Goal: Task Accomplishment & Management: Manage account settings

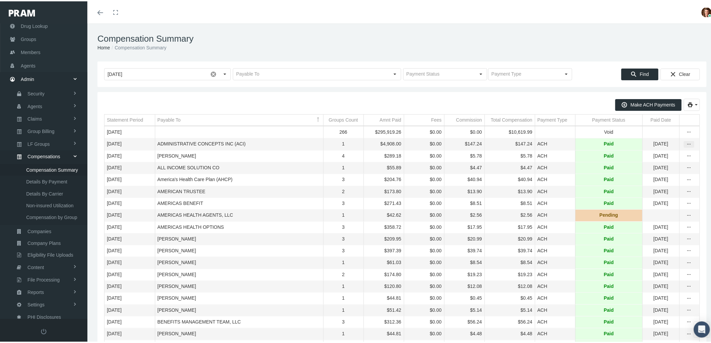
click at [686, 144] on icon "more" at bounding box center [689, 143] width 6 height 6
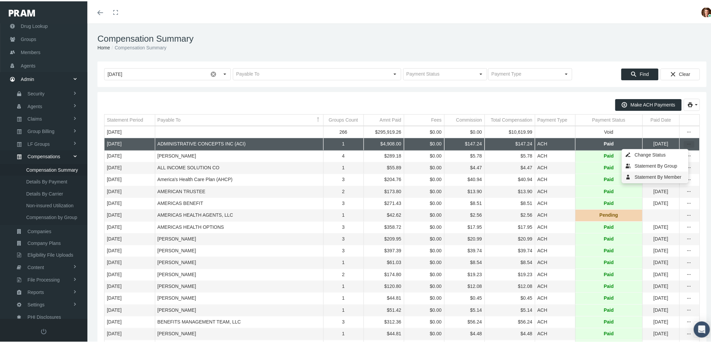
drag, startPoint x: 676, startPoint y: 177, endPoint x: 643, endPoint y: 172, distance: 33.5
click at [675, 177] on div "Statement By Member" at bounding box center [655, 175] width 66 height 11
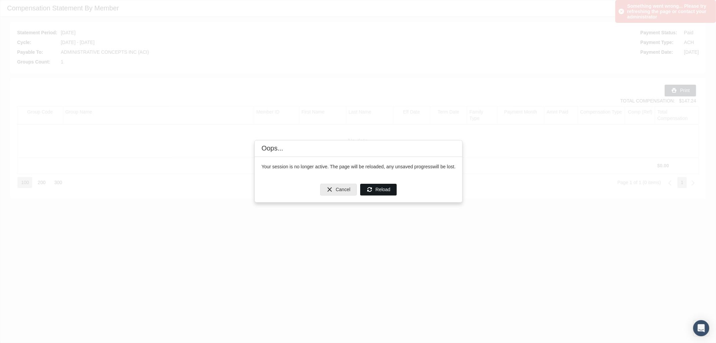
click at [385, 188] on span "Reload" at bounding box center [383, 189] width 15 height 5
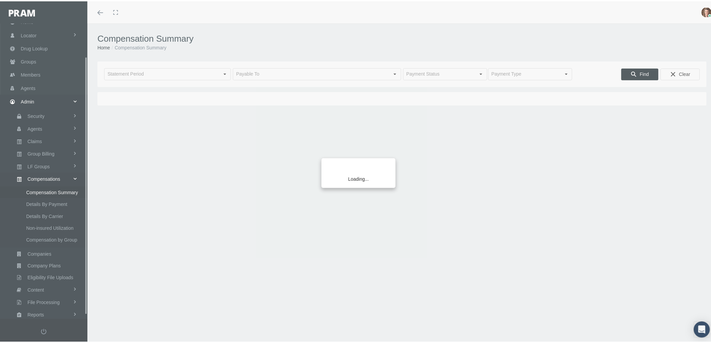
scroll to position [42, 0]
type input "September 2025"
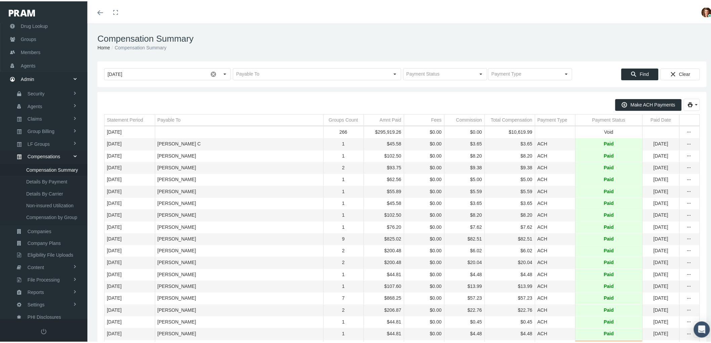
click at [169, 118] on div "Payable To" at bounding box center [169, 119] width 23 height 6
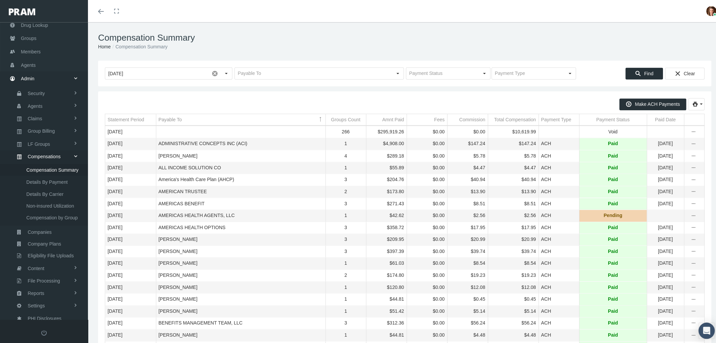
scroll to position [37, 0]
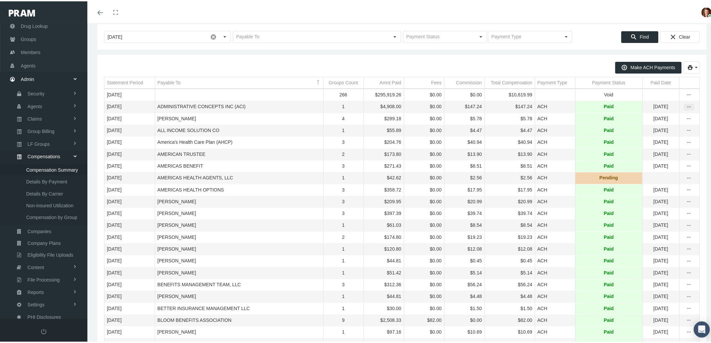
click at [686, 108] on icon "more" at bounding box center [689, 106] width 6 height 6
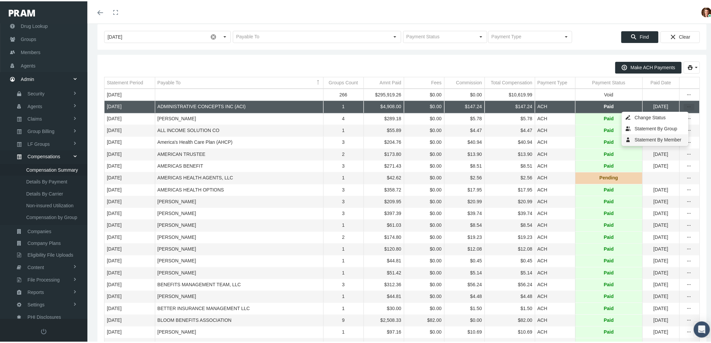
click at [650, 137] on div "Statement By Member" at bounding box center [655, 138] width 66 height 11
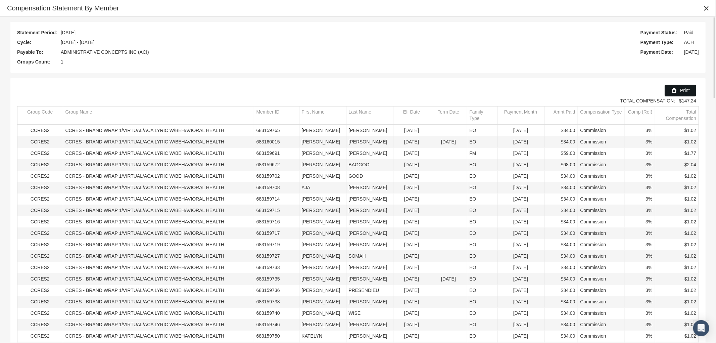
click at [679, 85] on div "Print" at bounding box center [680, 90] width 31 height 11
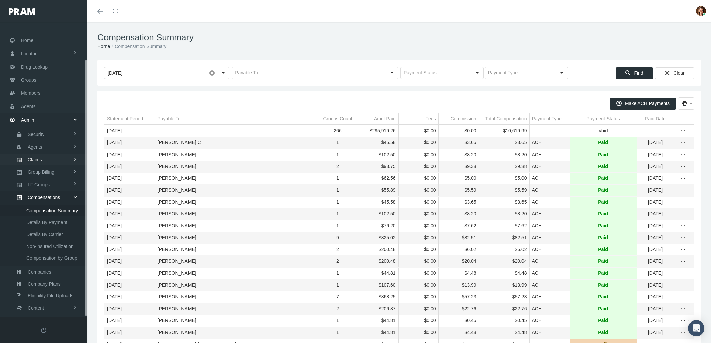
scroll to position [37, 0]
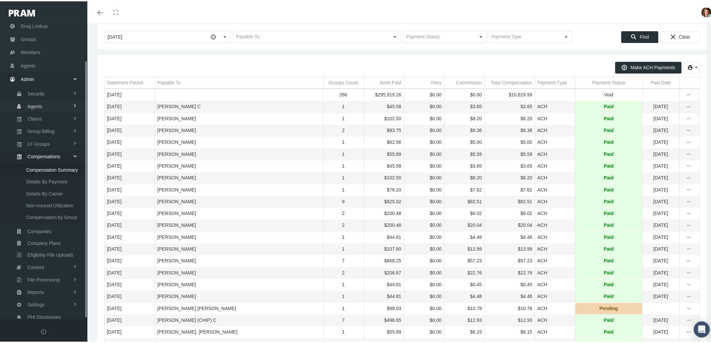
click at [39, 100] on span "Agents" at bounding box center [35, 104] width 15 height 11
click at [41, 162] on span "Bank Info Requests" at bounding box center [46, 165] width 41 height 11
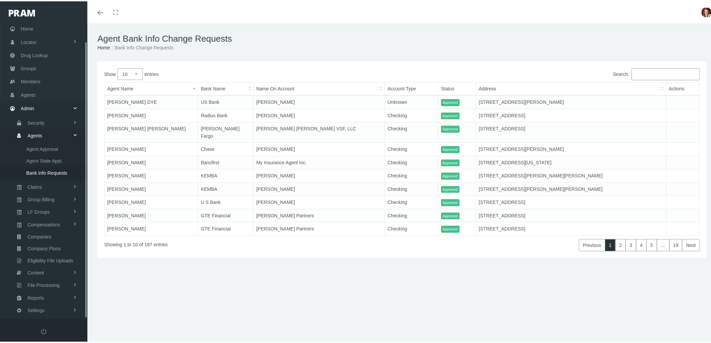
scroll to position [19, 0]
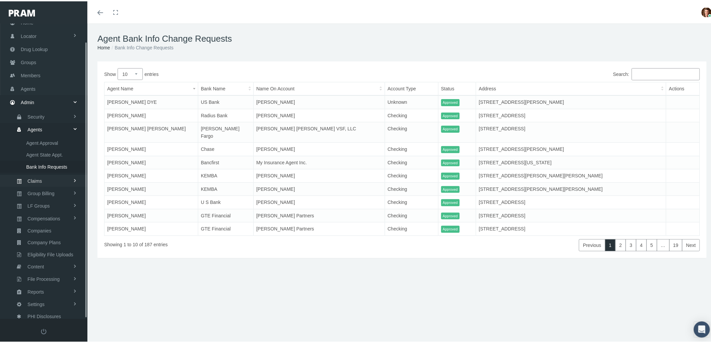
click at [47, 175] on link "Claims" at bounding box center [43, 180] width 87 height 12
click at [50, 148] on span "PBM Invoices" at bounding box center [40, 153] width 29 height 11
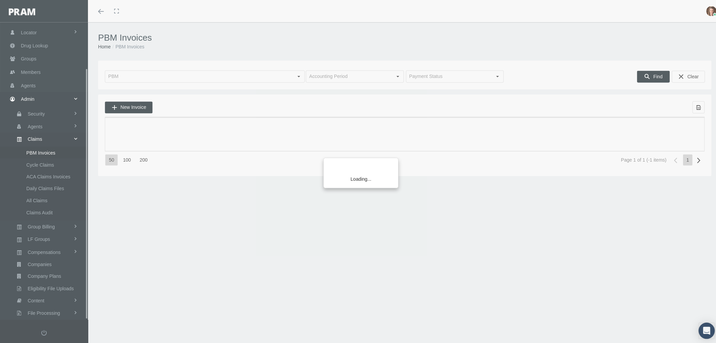
scroll to position [54, 0]
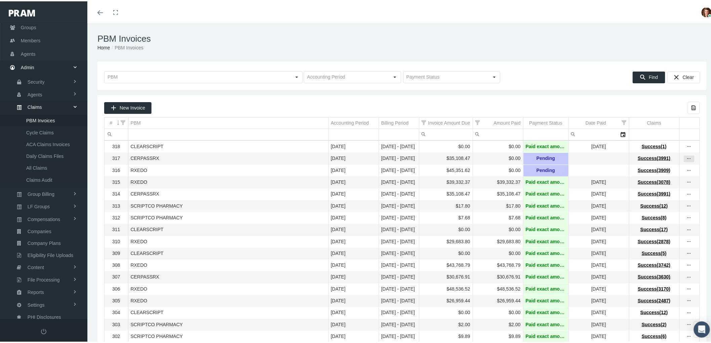
click at [686, 159] on icon "more" at bounding box center [689, 158] width 6 height 6
click at [660, 170] on div "View Invoice" at bounding box center [655, 170] width 66 height 14
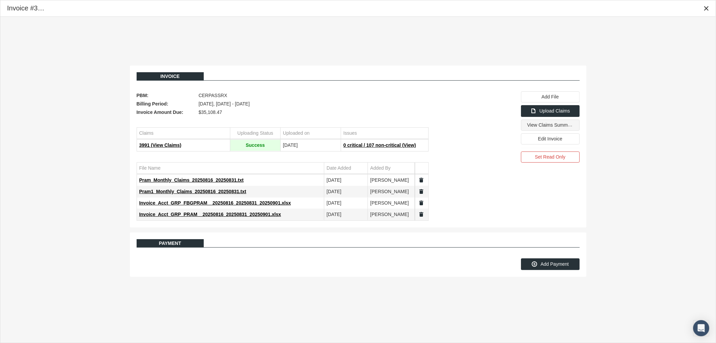
click at [543, 127] on span "View Claims Summary" at bounding box center [551, 125] width 47 height 6
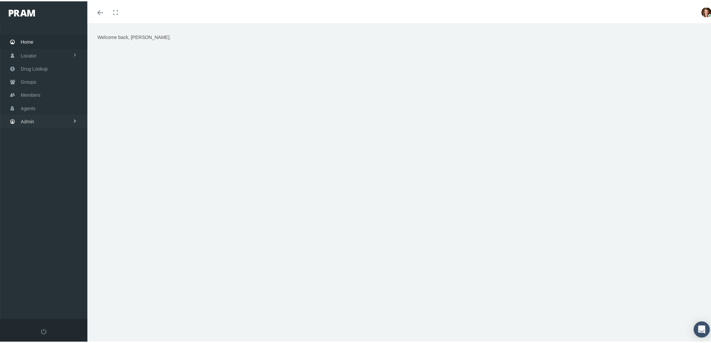
click at [32, 119] on span "Admin" at bounding box center [27, 120] width 13 height 13
click at [40, 158] on span "Claims" at bounding box center [35, 159] width 14 height 11
click at [44, 172] on span "PBM Invoices" at bounding box center [40, 173] width 29 height 11
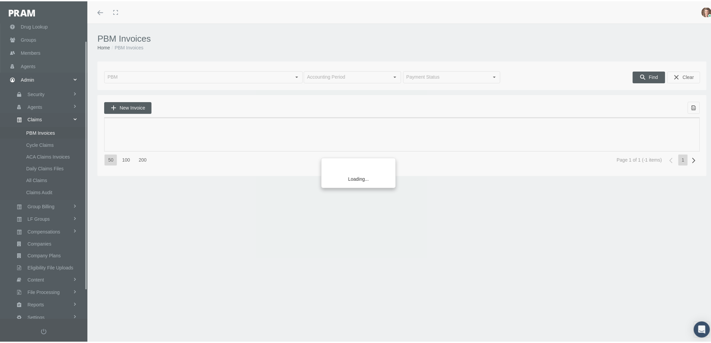
scroll to position [54, 0]
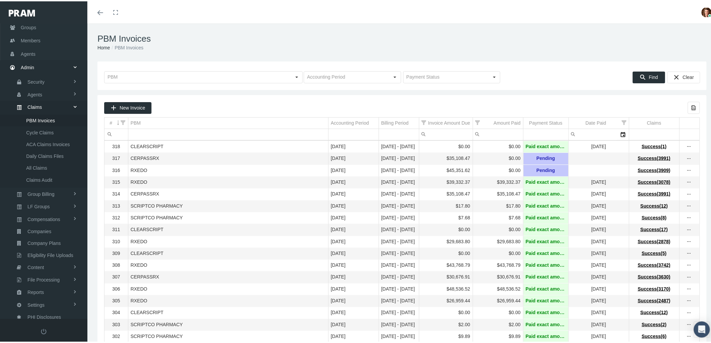
click at [686, 159] on icon "more" at bounding box center [689, 158] width 6 height 6
click at [679, 165] on div "View Invoice" at bounding box center [655, 170] width 66 height 14
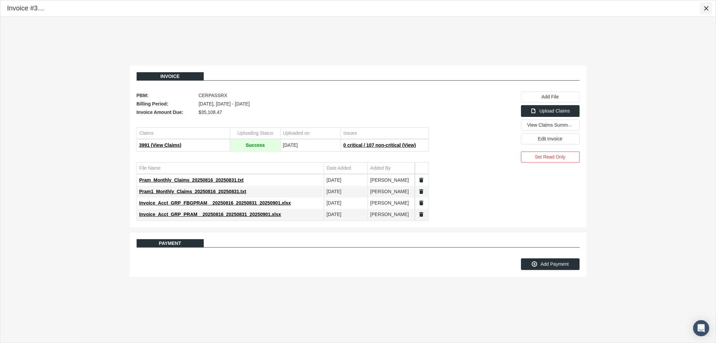
click at [706, 7] on icon "Close" at bounding box center [707, 8] width 6 height 6
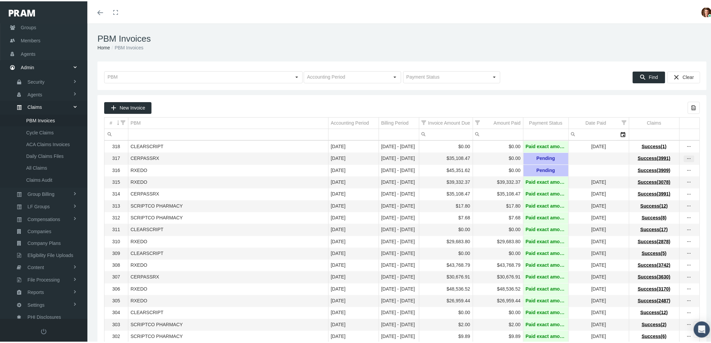
click at [686, 159] on icon "more" at bounding box center [689, 158] width 6 height 6
click at [669, 167] on div "View Invoice" at bounding box center [655, 170] width 66 height 14
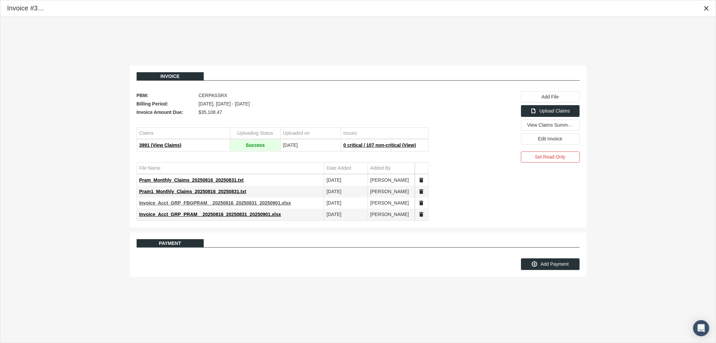
click at [225, 203] on span "Invoice_Acct_GRP_FBGPRAM__20250816_20250831_20250901.xlsx" at bounding box center [215, 202] width 152 height 5
click at [216, 216] on span "Invoice_Acct_GRP_PRAM__20250816_20250831_20250901.xlsx" at bounding box center [210, 214] width 142 height 5
click at [199, 191] on span "Pram1_Monthly_Claims_20250816_20250831.txt" at bounding box center [192, 191] width 107 height 5
click at [178, 182] on span "Pram_Monthly_Claims_20250816_20250831.txt" at bounding box center [191, 179] width 104 height 5
drag, startPoint x: 706, startPoint y: 6, endPoint x: 701, endPoint y: 10, distance: 6.2
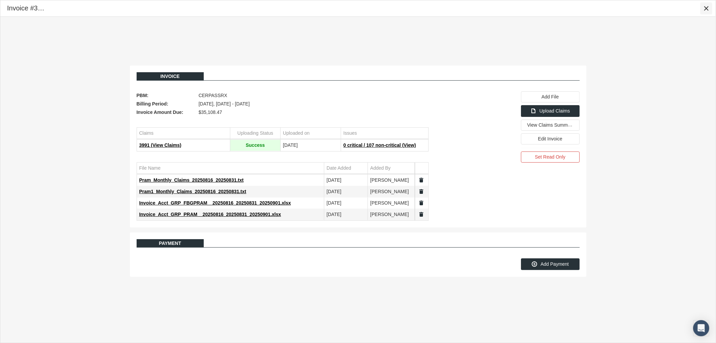
click at [704, 7] on icon "Close" at bounding box center [707, 8] width 6 height 6
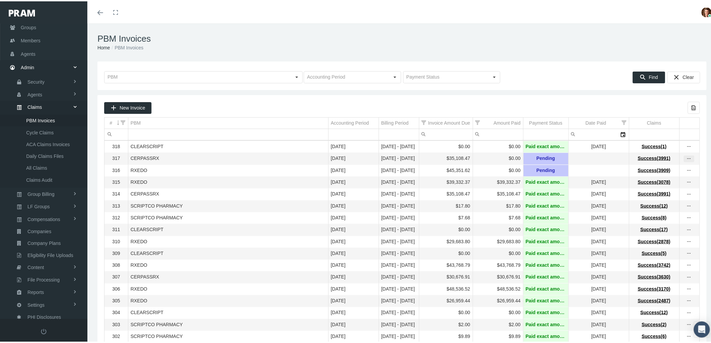
click at [686, 159] on icon "more" at bounding box center [689, 158] width 6 height 6
click at [670, 167] on div "View Invoice" at bounding box center [655, 170] width 66 height 14
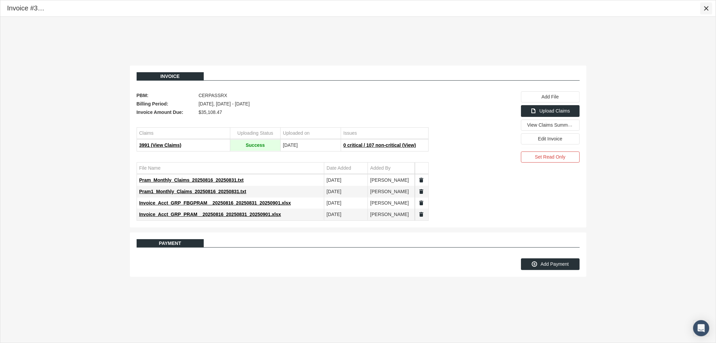
click at [704, 9] on icon "Close" at bounding box center [707, 8] width 6 height 6
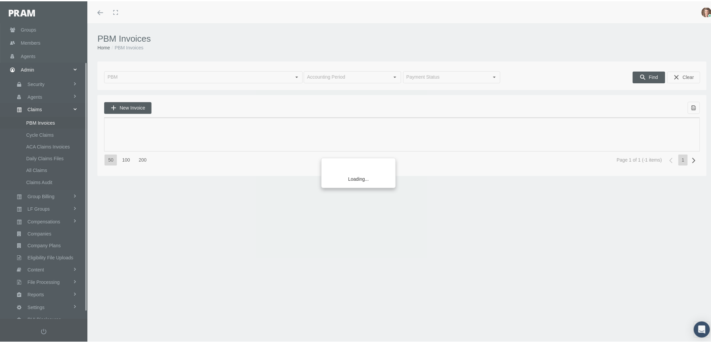
scroll to position [54, 0]
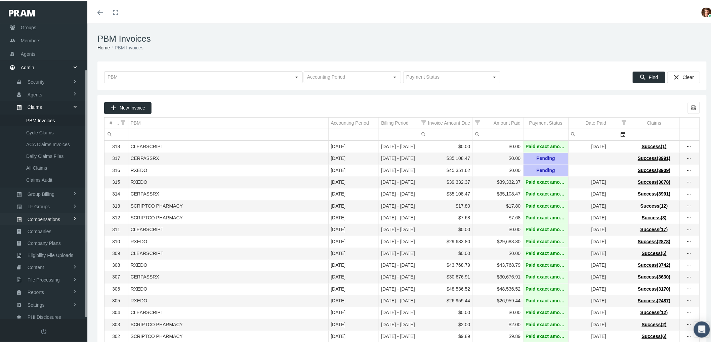
click at [38, 212] on span "Compensations" at bounding box center [44, 217] width 33 height 11
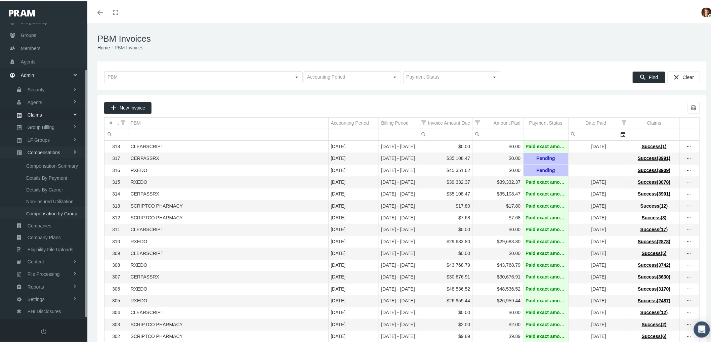
scroll to position [42, 0]
click at [52, 166] on span "Compensation Summary" at bounding box center [52, 168] width 52 height 11
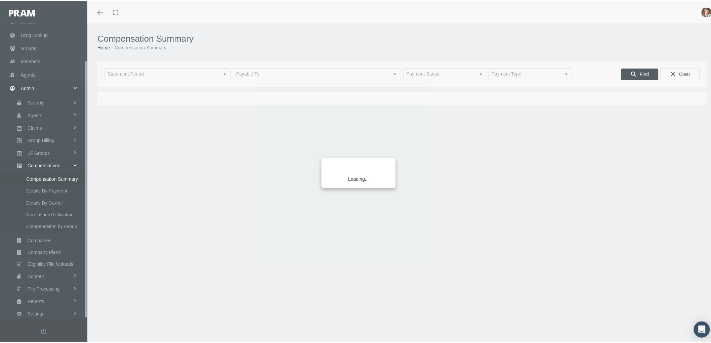
scroll to position [42, 0]
type input "[DATE]"
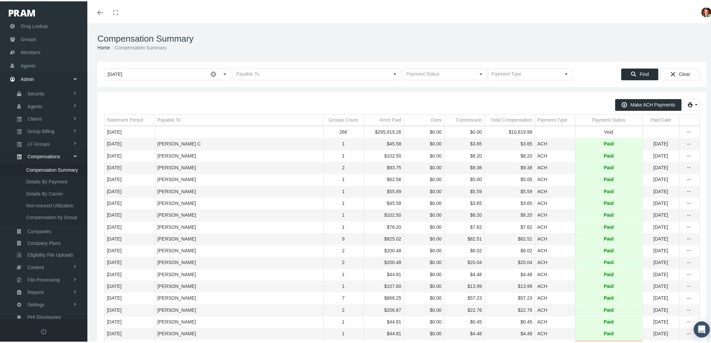
click at [177, 119] on div "Payable To" at bounding box center [169, 119] width 23 height 6
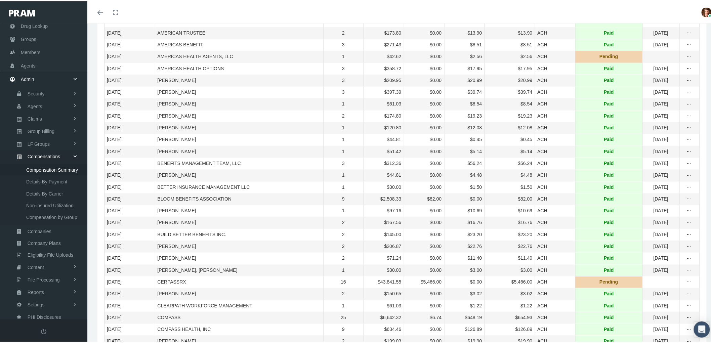
scroll to position [224, 0]
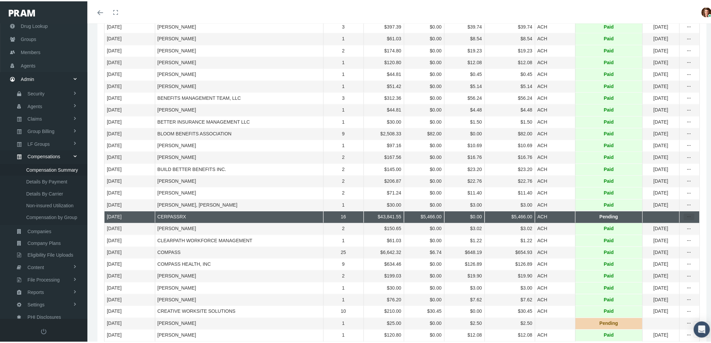
click at [687, 219] on div "more" at bounding box center [689, 216] width 10 height 6
click at [665, 274] on div "Statement By Member" at bounding box center [655, 276] width 66 height 11
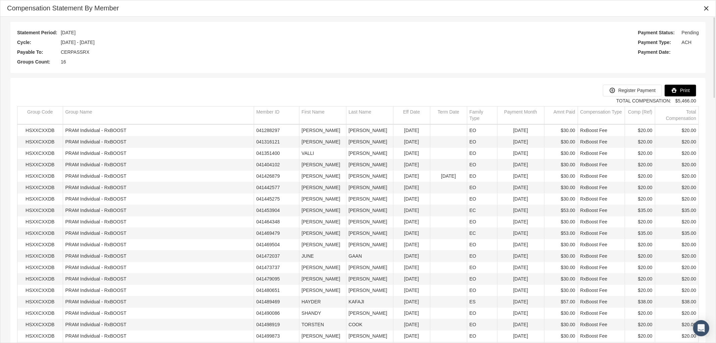
click at [682, 88] on span "Print" at bounding box center [685, 90] width 10 height 5
click at [706, 8] on icon "Close" at bounding box center [707, 8] width 6 height 6
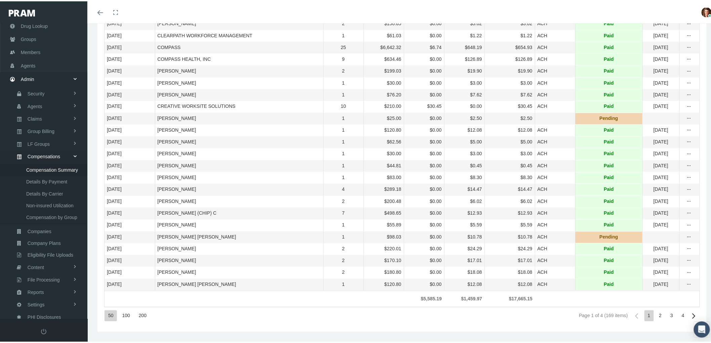
scroll to position [462, 0]
click at [140, 315] on div "200" at bounding box center [142, 314] width 15 height 11
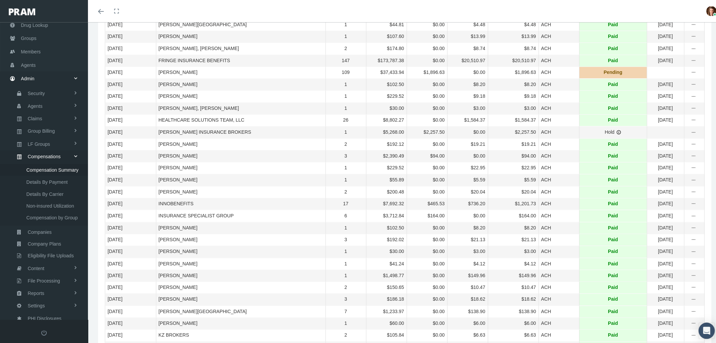
scroll to position [720, 0]
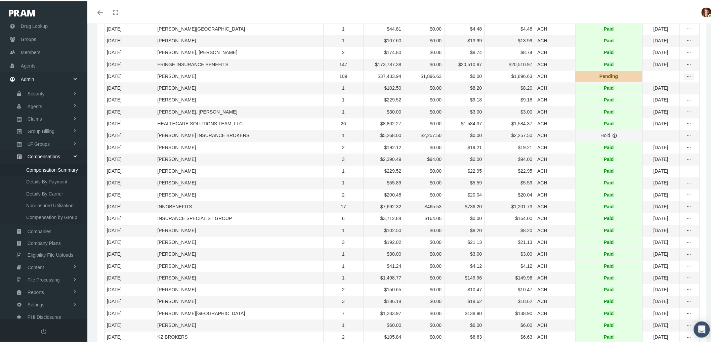
click at [686, 78] on icon "more" at bounding box center [689, 75] width 6 height 6
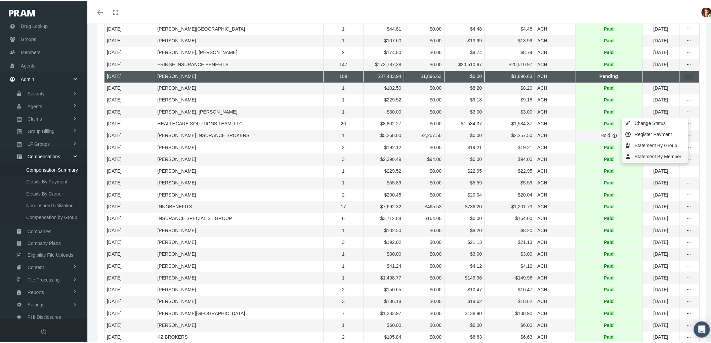
click at [657, 155] on div "Statement By Member" at bounding box center [655, 155] width 66 height 11
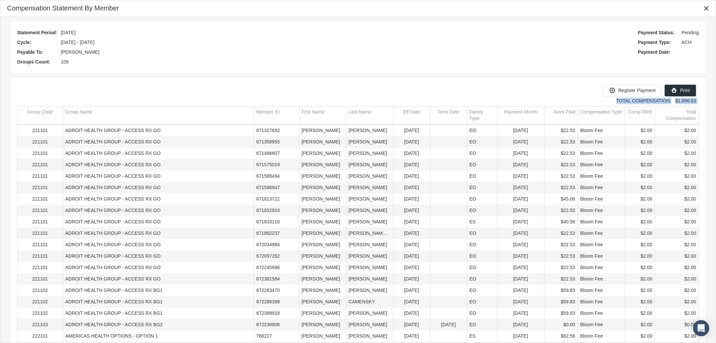
drag, startPoint x: 716, startPoint y: 58, endPoint x: 716, endPoint y: 129, distance: 70.5
click at [710, 129] on div "Compensation Statement By Member Pull down to refresh... Release to refresh... …" at bounding box center [358, 171] width 716 height 343
click at [620, 169] on td "Bloom Fee" at bounding box center [601, 164] width 47 height 11
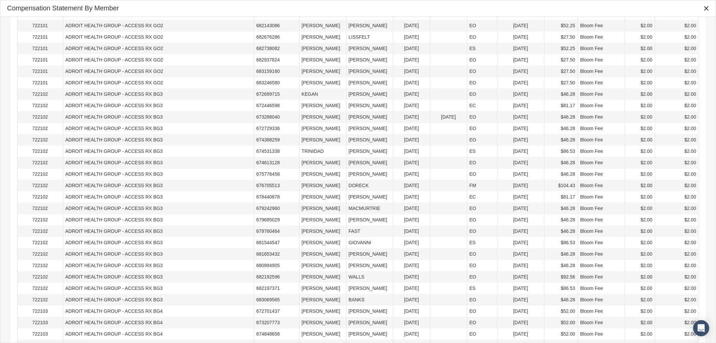
scroll to position [973, 0]
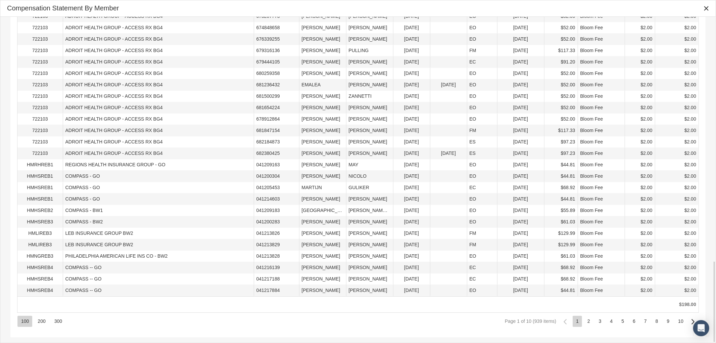
click at [55, 321] on div "300" at bounding box center [58, 321] width 15 height 11
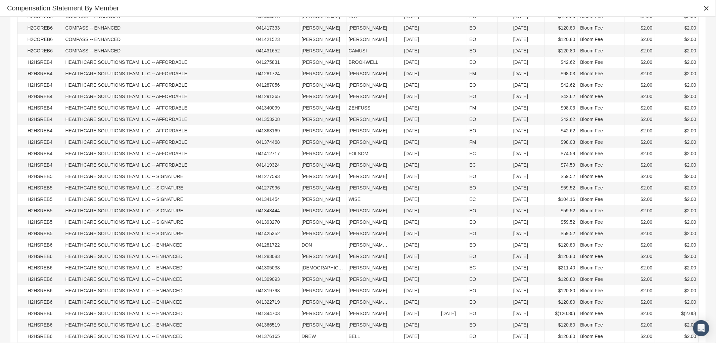
scroll to position [3263, 0]
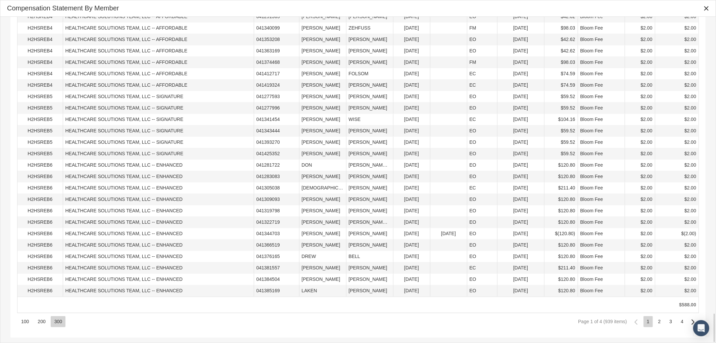
click at [684, 320] on div "4" at bounding box center [682, 321] width 9 height 11
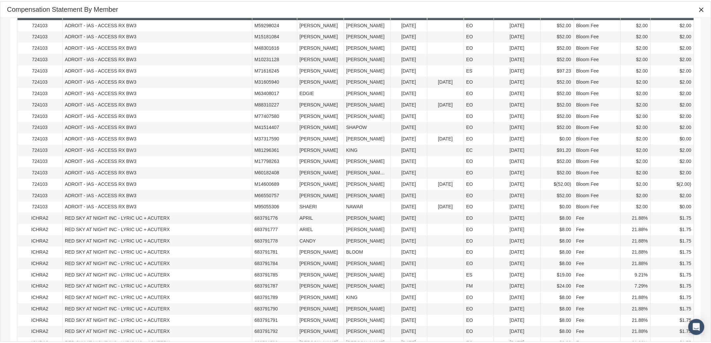
scroll to position [0, 0]
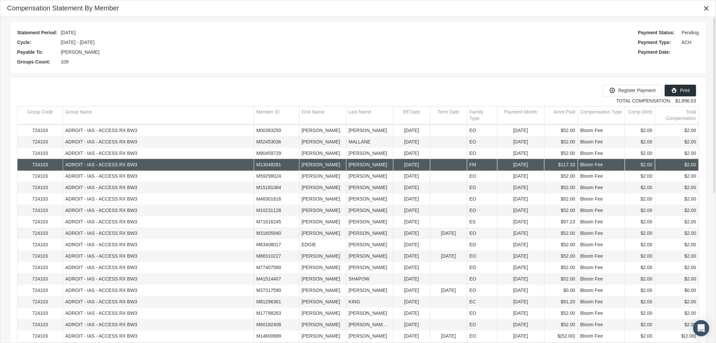
drag, startPoint x: 484, startPoint y: 79, endPoint x: 548, endPoint y: 69, distance: 64.7
click at [484, 79] on div "Register Payment Print TOTAL COMPENSATION: $1,896.63 Group Code Group Name Memb…" at bounding box center [358, 344] width 696 height 533
click at [679, 89] on div "Print" at bounding box center [680, 90] width 31 height 11
drag, startPoint x: 704, startPoint y: 6, endPoint x: 703, endPoint y: 11, distance: 5.1
click at [704, 5] on icon "Close" at bounding box center [707, 8] width 6 height 6
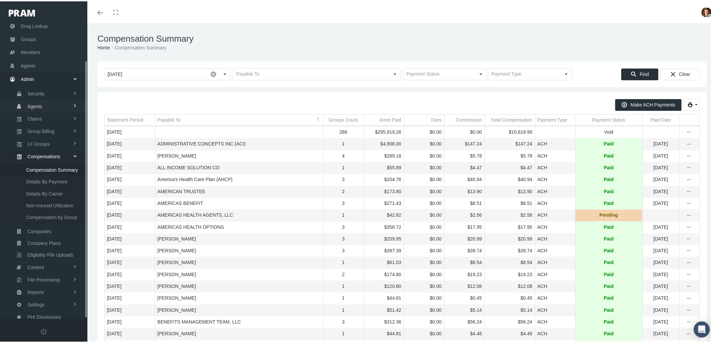
click at [44, 105] on link "Agents" at bounding box center [43, 105] width 87 height 12
click at [44, 174] on link "Claims" at bounding box center [43, 180] width 87 height 12
click at [38, 150] on span "PBM Invoices" at bounding box center [40, 153] width 29 height 11
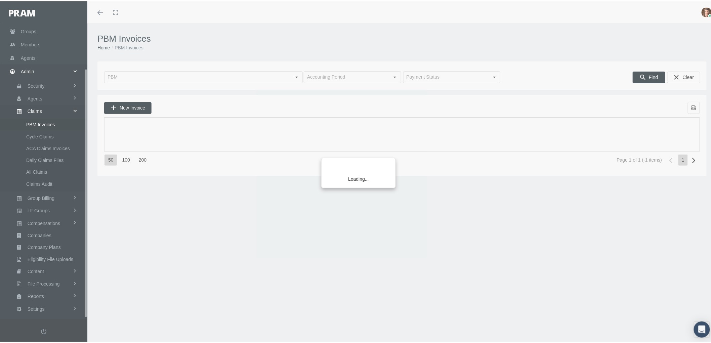
scroll to position [54, 0]
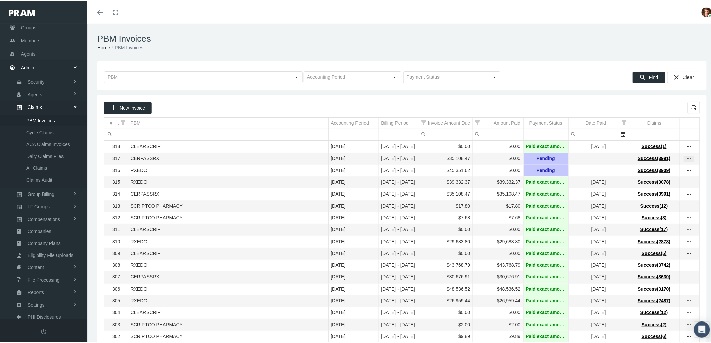
click at [686, 160] on icon "more" at bounding box center [689, 158] width 6 height 6
click at [650, 164] on div "View Invoice" at bounding box center [655, 170] width 66 height 14
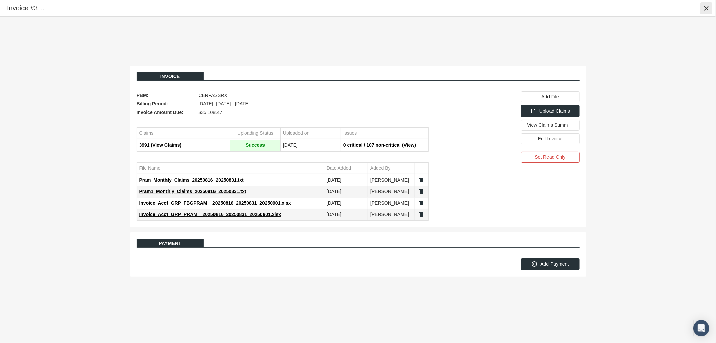
drag, startPoint x: 704, startPoint y: 6, endPoint x: 681, endPoint y: 25, distance: 30.1
click at [704, 7] on icon "Close" at bounding box center [707, 8] width 6 height 6
